Goal: Information Seeking & Learning: Learn about a topic

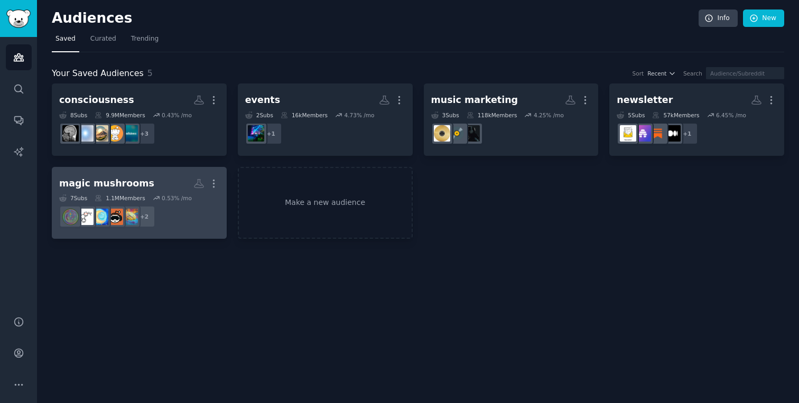
click at [189, 206] on dd "+ 2" at bounding box center [139, 217] width 160 height 30
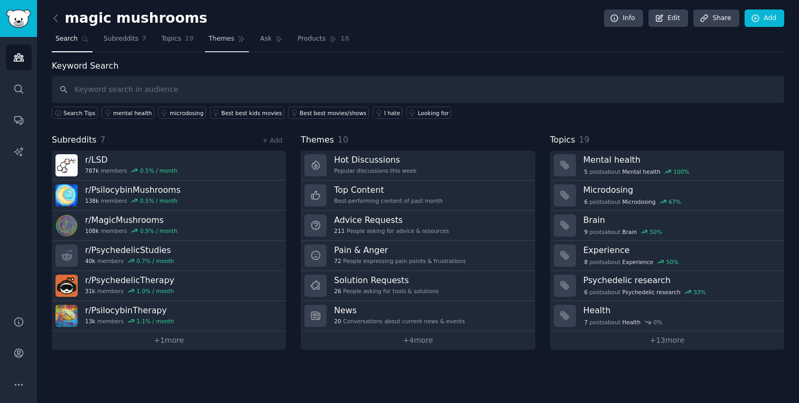
click at [239, 35] on link "Themes" at bounding box center [227, 42] width 44 height 22
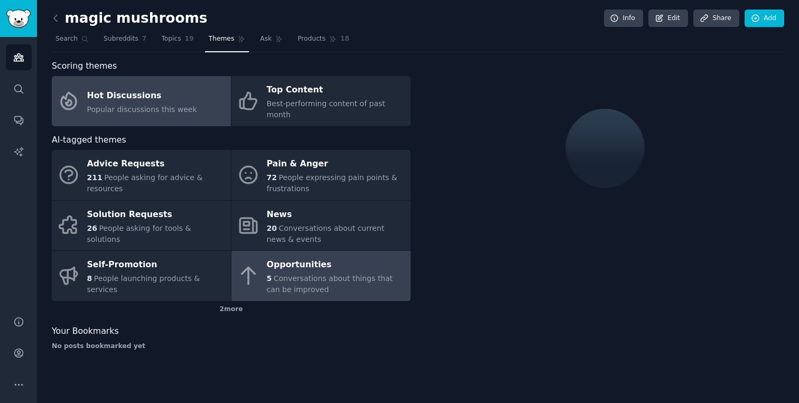
click at [298, 273] on div "5 Conversations about things that can be improved" at bounding box center [336, 284] width 139 height 22
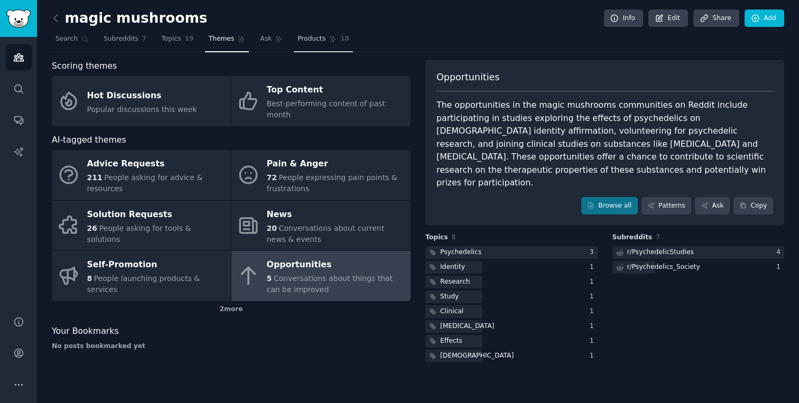
click at [313, 41] on span "Products" at bounding box center [312, 39] width 28 height 10
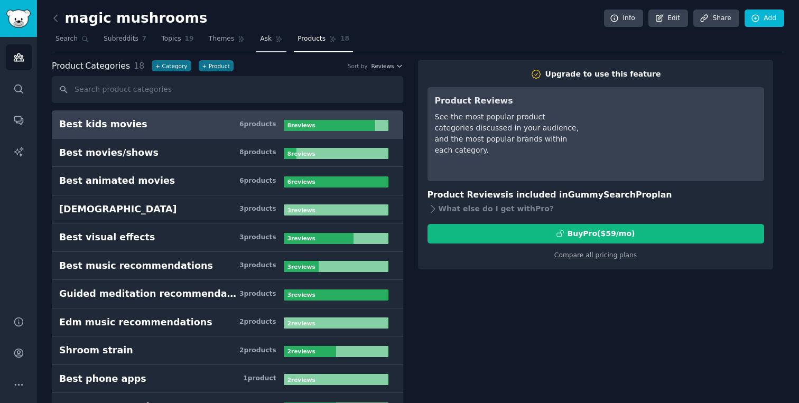
click at [260, 42] on span "Ask" at bounding box center [266, 39] width 12 height 10
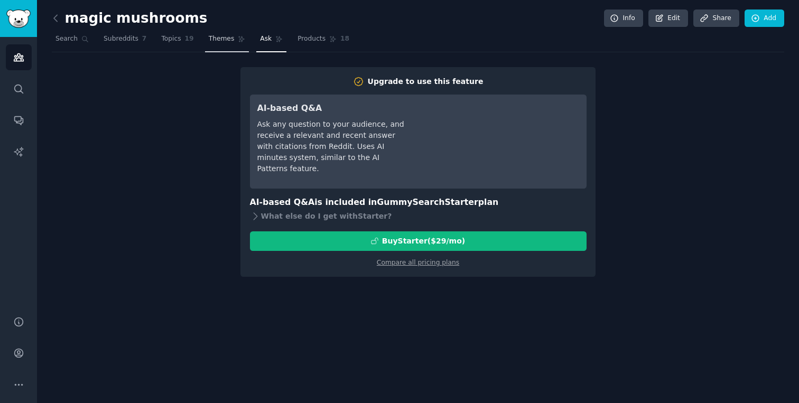
click at [238, 41] on icon at bounding box center [241, 38] width 7 height 7
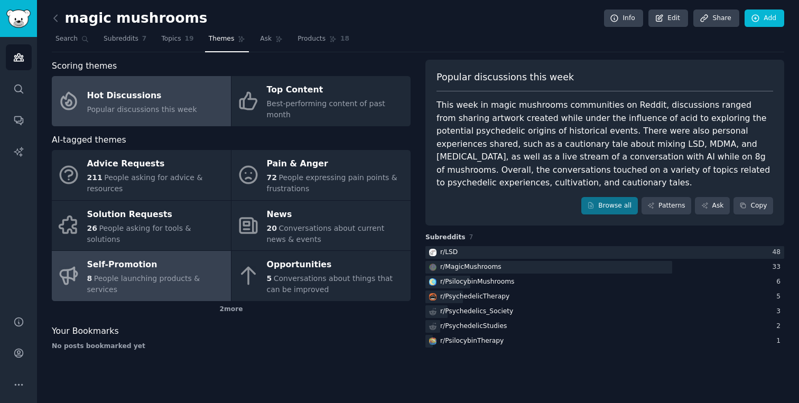
click at [181, 251] on link "Self-Promotion 8 People launching products & services" at bounding box center [141, 276] width 179 height 50
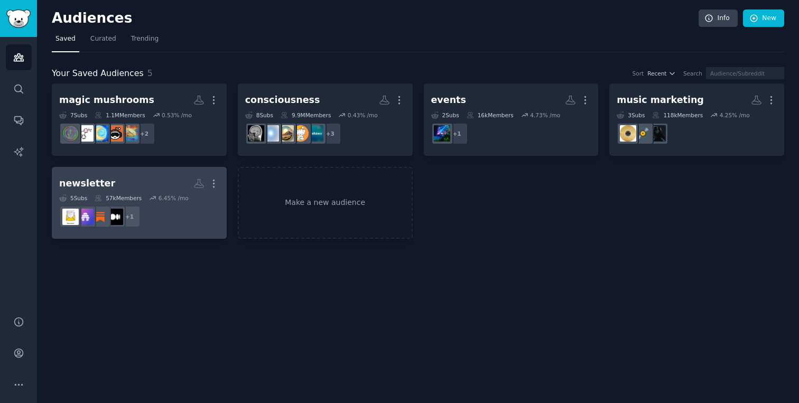
click at [186, 214] on dd "+ 1" at bounding box center [139, 217] width 160 height 30
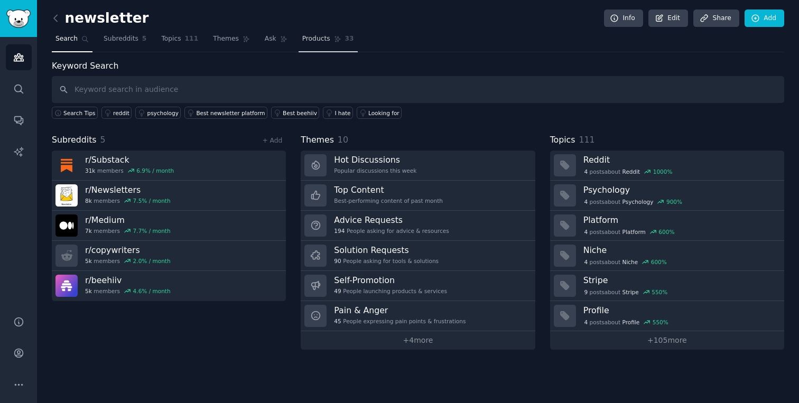
click at [313, 45] on link "Products 33" at bounding box center [328, 42] width 59 height 22
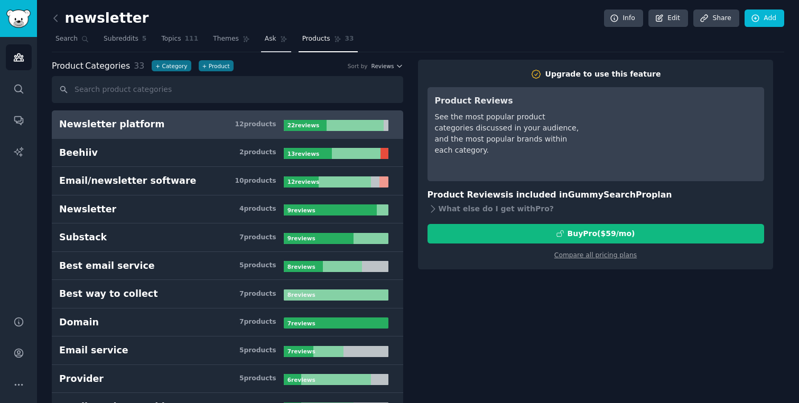
click at [265, 42] on span "Ask" at bounding box center [271, 39] width 12 height 10
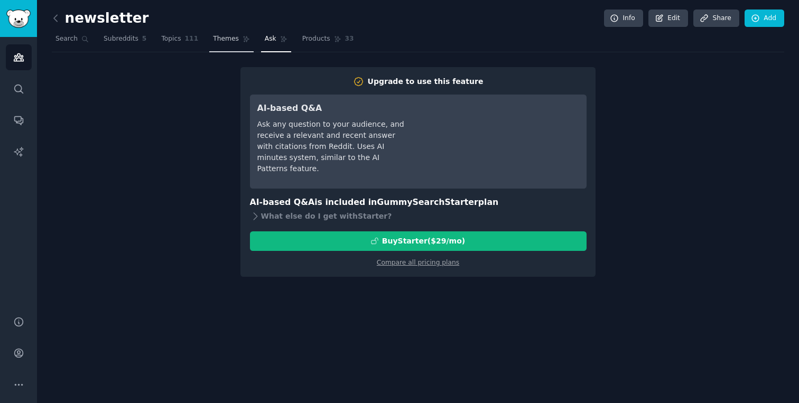
click at [233, 40] on span "Themes" at bounding box center [226, 39] width 26 height 10
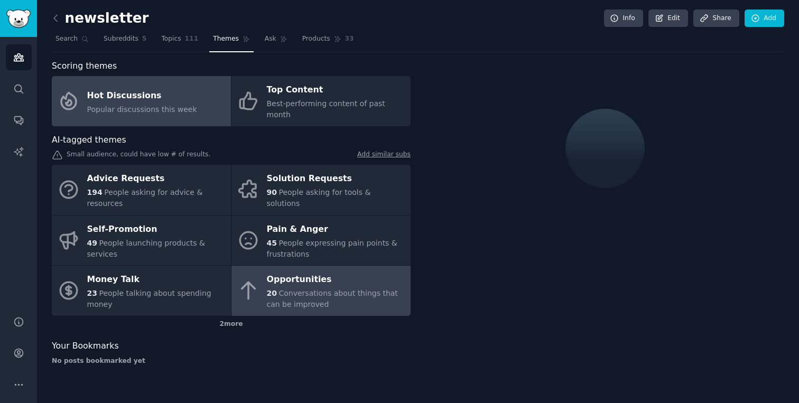
click at [252, 283] on icon at bounding box center [248, 291] width 13 height 17
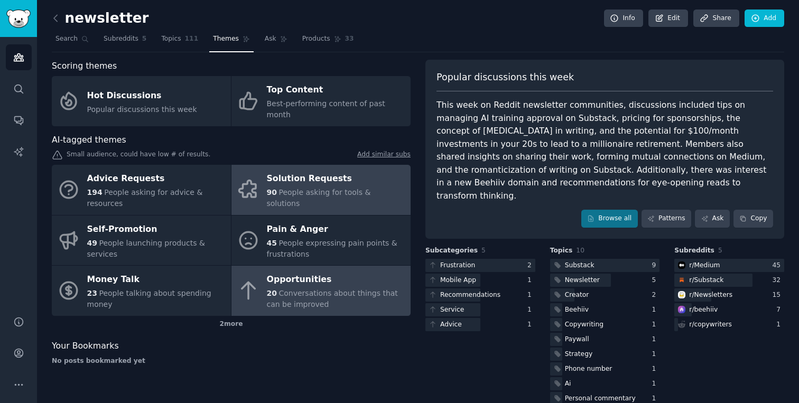
click at [316, 188] on span "People asking for tools & solutions" at bounding box center [319, 198] width 104 height 20
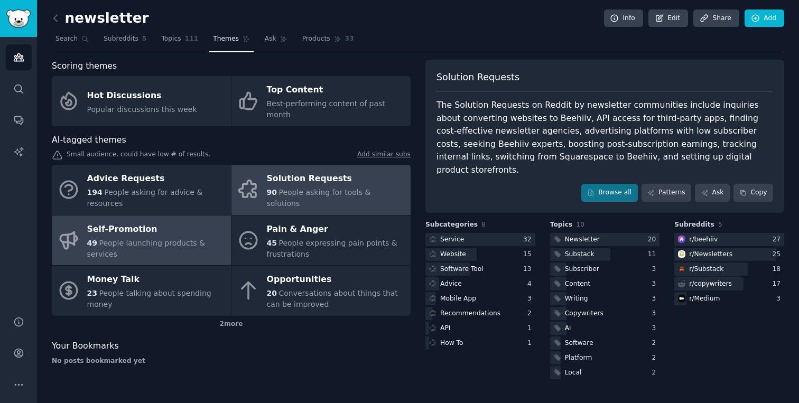
click at [167, 238] on div "49 People launching products & services" at bounding box center [156, 249] width 139 height 22
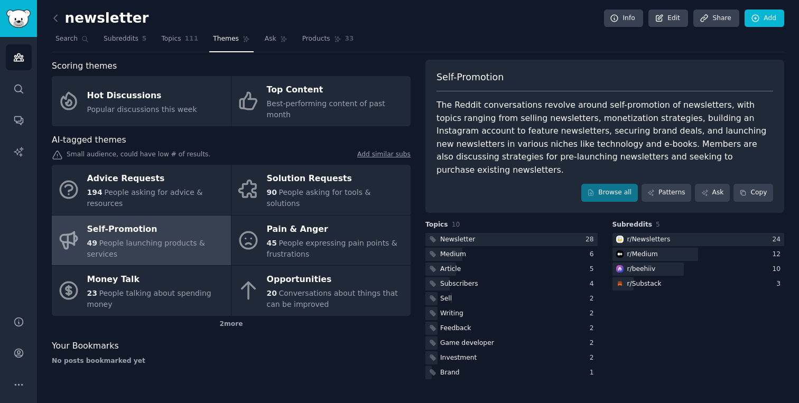
click at [54, 24] on link at bounding box center [58, 18] width 13 height 17
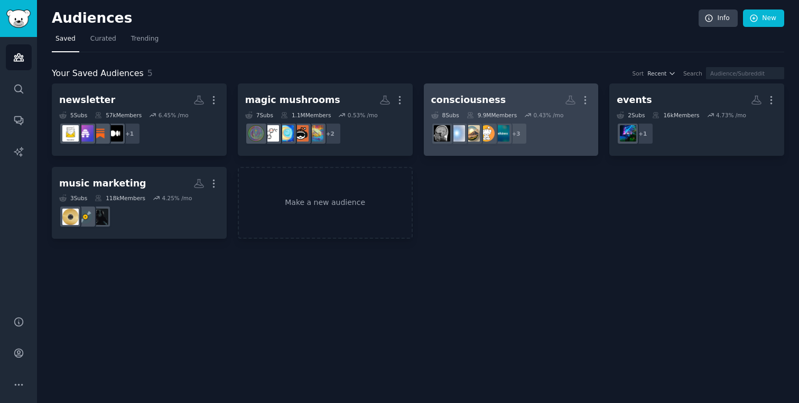
click at [505, 96] on h2 "consciousness More" at bounding box center [511, 100] width 160 height 19
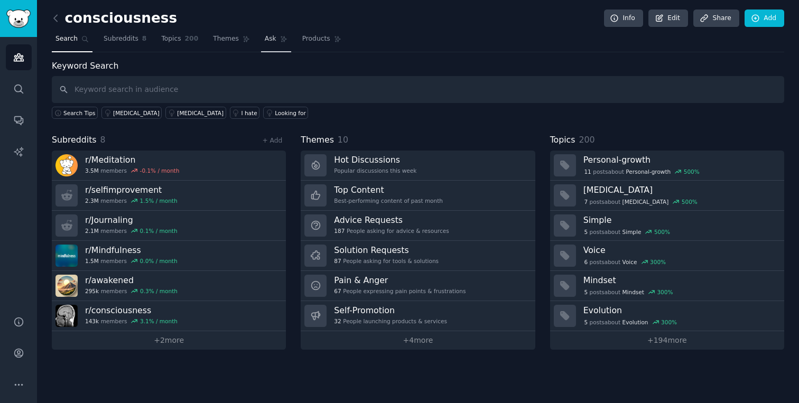
click at [273, 42] on span "Ask" at bounding box center [271, 39] width 12 height 10
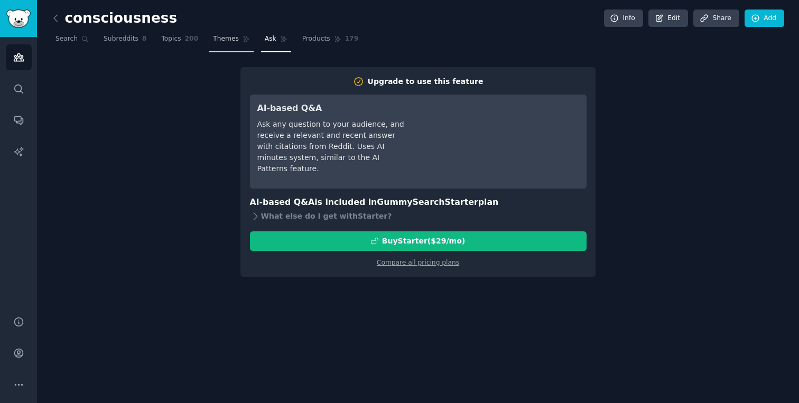
click at [243, 41] on icon at bounding box center [246, 38] width 7 height 7
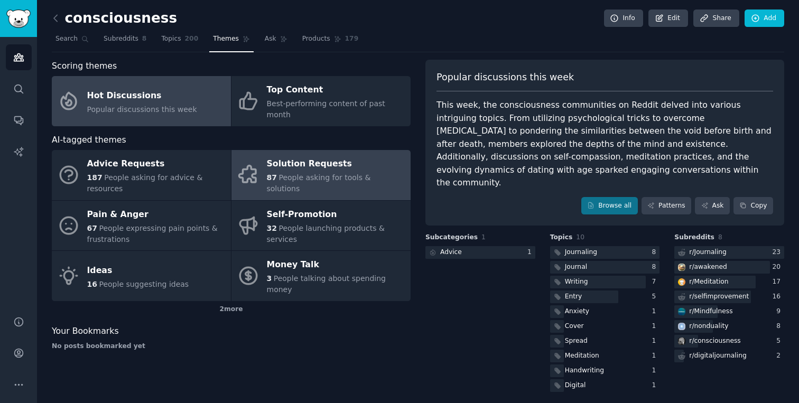
click at [308, 173] on span "People asking for tools & solutions" at bounding box center [319, 183] width 104 height 20
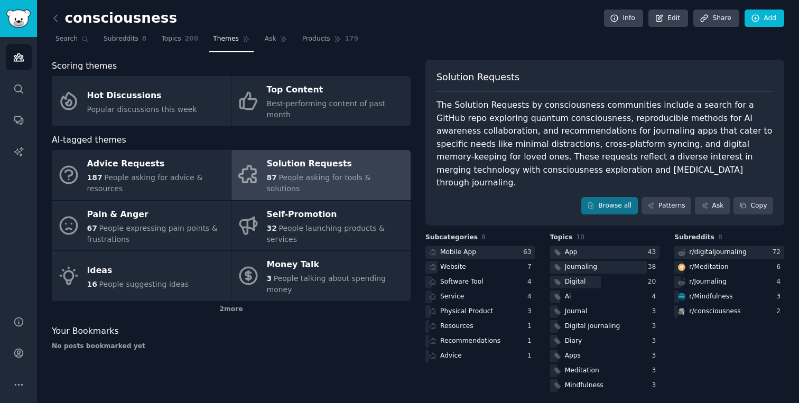
click at [520, 134] on div "The Solution Requests by consciousness communities include a search for a GitHu…" at bounding box center [605, 144] width 337 height 91
click at [586, 263] on div "Journaling" at bounding box center [581, 268] width 32 height 10
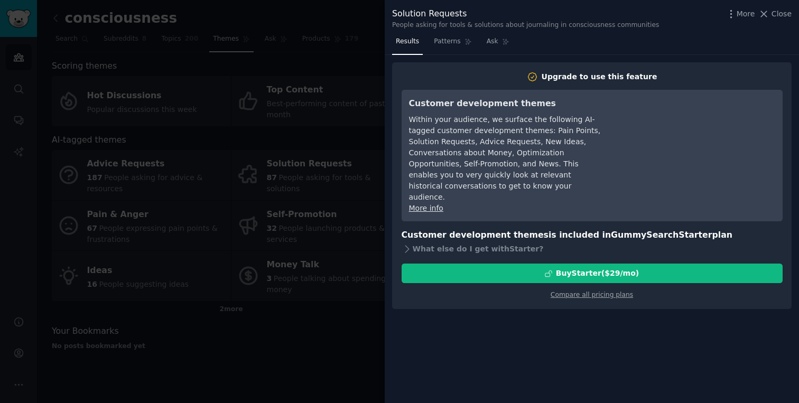
click at [347, 224] on div at bounding box center [399, 201] width 799 height 403
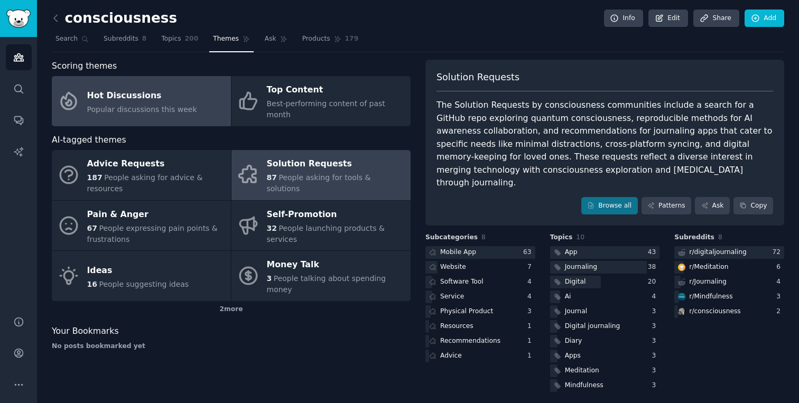
click at [174, 104] on div "Popular discussions this week" at bounding box center [142, 109] width 110 height 11
